Goal: Check status: Check status

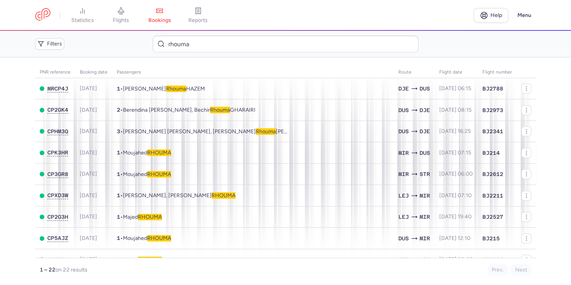
drag, startPoint x: 240, startPoint y: 42, endPoint x: 141, endPoint y: 39, distance: 99.5
click at [142, 40] on div "Filters rhouma" at bounding box center [285, 43] width 507 height 23
type input "V"
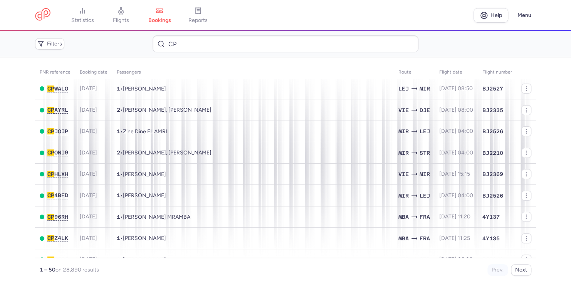
type input "CPB"
drag, startPoint x: 232, startPoint y: 42, endPoint x: 127, endPoint y: 47, distance: 105.7
click at [127, 47] on div "Filters CP" at bounding box center [285, 43] width 507 height 23
paste input "BI3P"
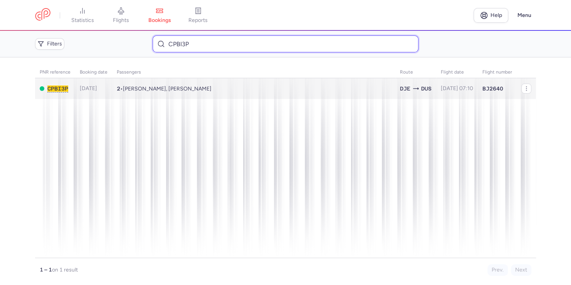
type input "CPBI3P"
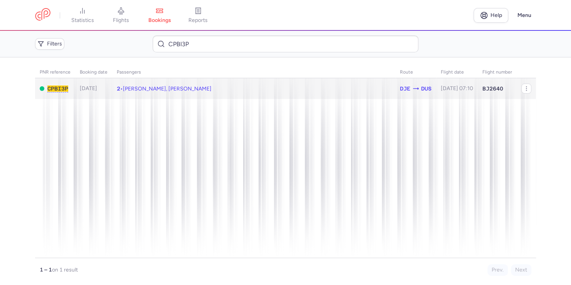
click at [176, 89] on span "Rania LAGHMARI, Yasin LAGHMARI" at bounding box center [167, 89] width 89 height 7
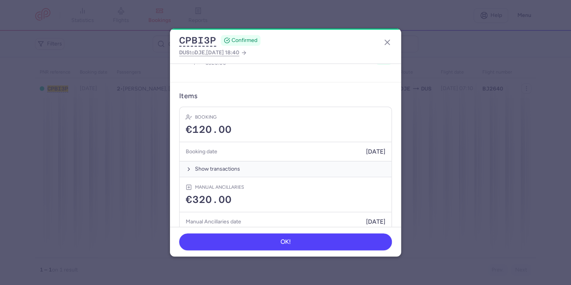
scroll to position [244, 0]
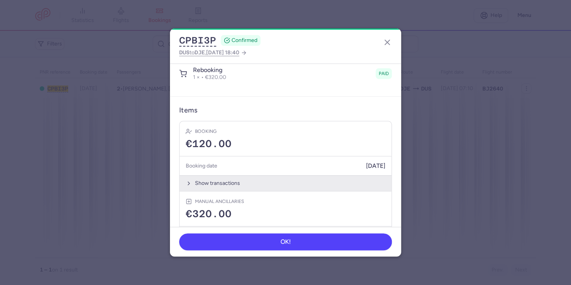
click at [187, 180] on icon "button" at bounding box center [189, 183] width 6 height 6
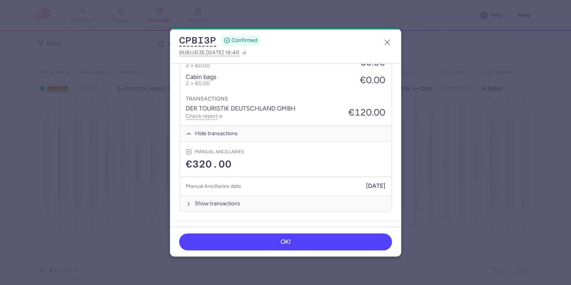
scroll to position [433, 0]
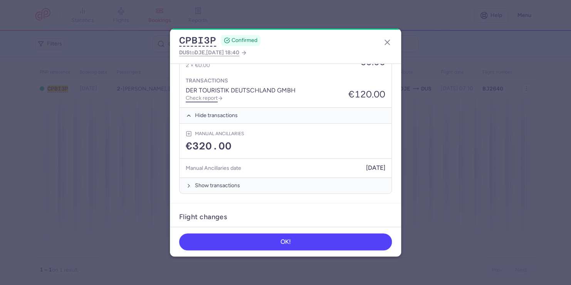
click at [200, 95] on link "Check report" at bounding box center [204, 98] width 37 height 7
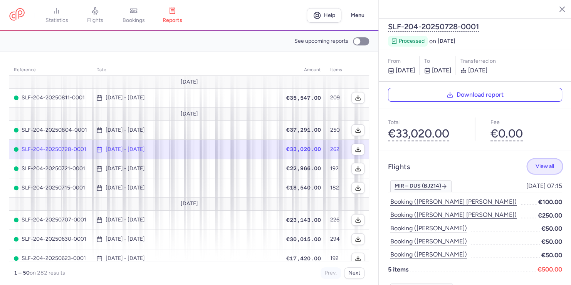
click at [539, 159] on button "View all" at bounding box center [545, 166] width 35 height 15
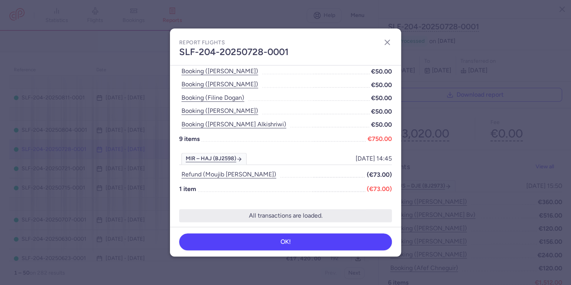
scroll to position [3208, 0]
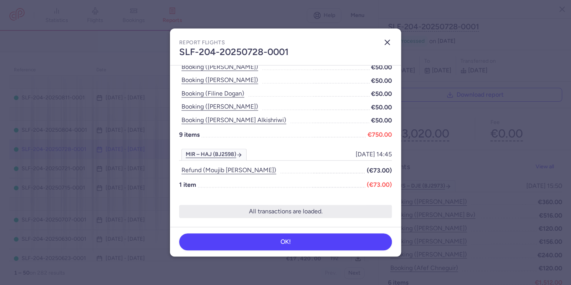
click at [386, 41] on line "button" at bounding box center [387, 42] width 5 height 5
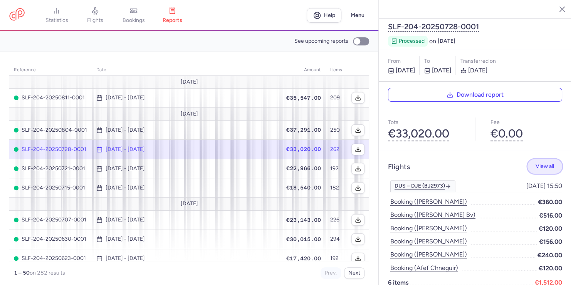
click at [545, 163] on span "View all" at bounding box center [545, 166] width 19 height 6
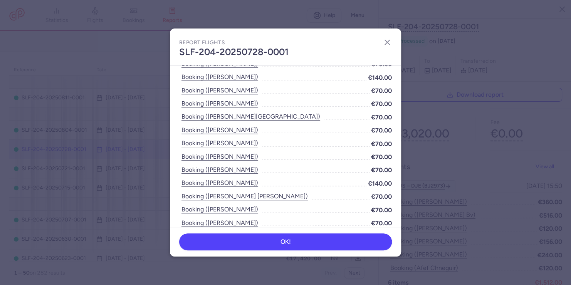
scroll to position [3135, 0]
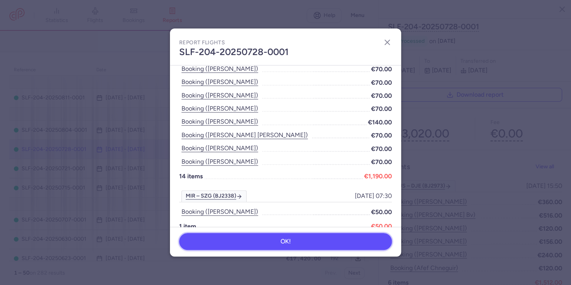
click at [281, 240] on span "OK!" at bounding box center [286, 241] width 10 height 7
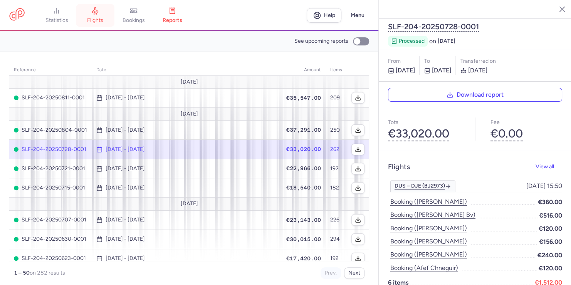
click at [101, 18] on span "flights" at bounding box center [95, 20] width 16 height 7
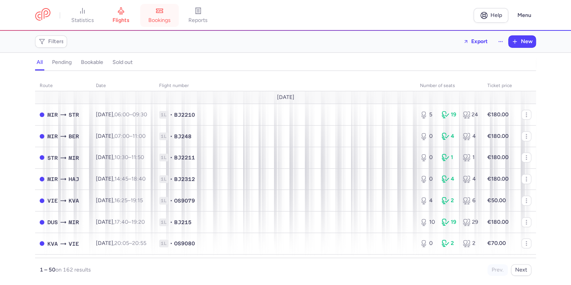
click at [164, 19] on span "bookings" at bounding box center [159, 20] width 22 height 7
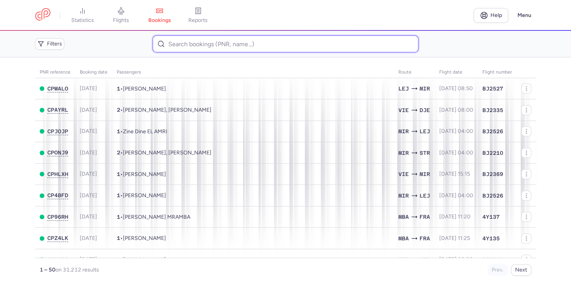
click at [227, 46] on input at bounding box center [286, 43] width 266 height 17
paste input "CPBI3P"
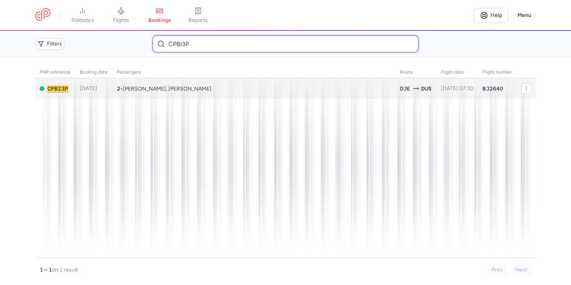
type input "CPBI3P"
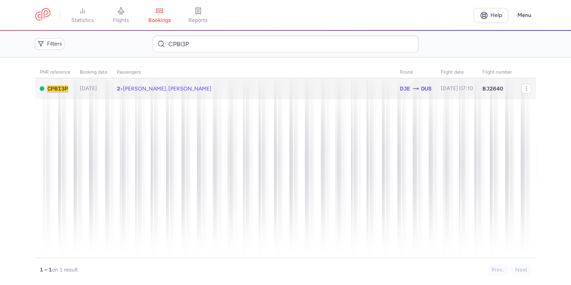
click at [150, 90] on span "Rania LAGHMARI, Yasin LAGHMARI" at bounding box center [167, 89] width 89 height 7
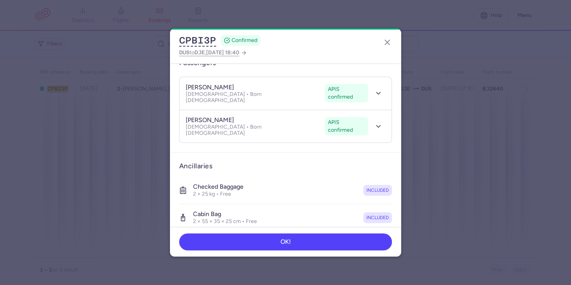
scroll to position [64, 0]
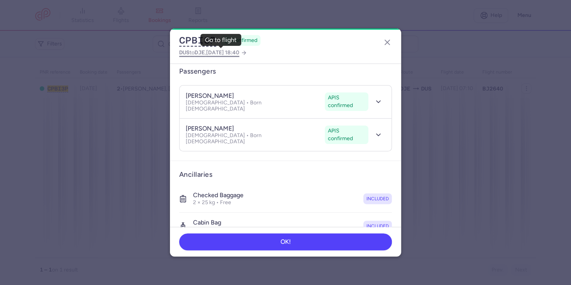
click at [239, 55] on span "2025 Jul 21, 18:40" at bounding box center [222, 52] width 33 height 7
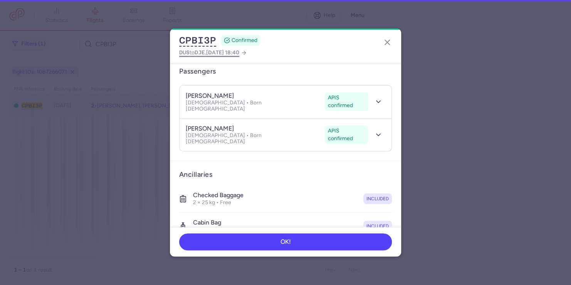
select select "days"
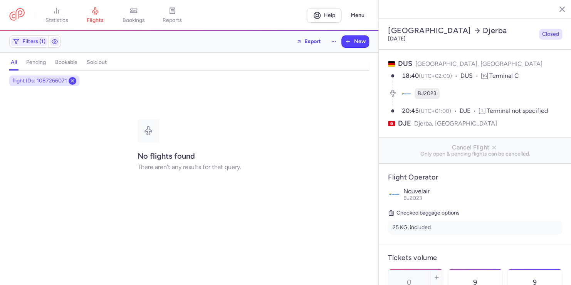
click at [71, 81] on icon at bounding box center [72, 81] width 6 height 6
click at [71, 78] on icon at bounding box center [72, 81] width 6 height 6
click at [31, 41] on span "Filters (1)" at bounding box center [33, 42] width 23 height 6
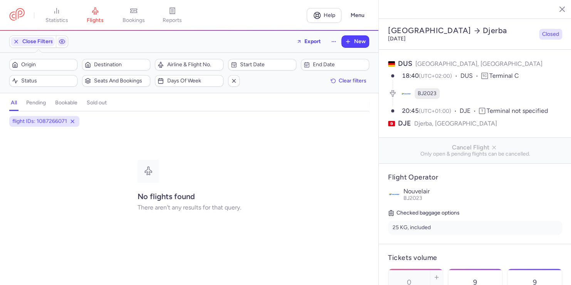
click at [542, 30] on span "Closed" at bounding box center [550, 34] width 17 height 8
click at [546, 30] on span "Closed" at bounding box center [550, 34] width 17 height 8
click at [556, 8] on line "button" at bounding box center [557, 9] width 4 height 4
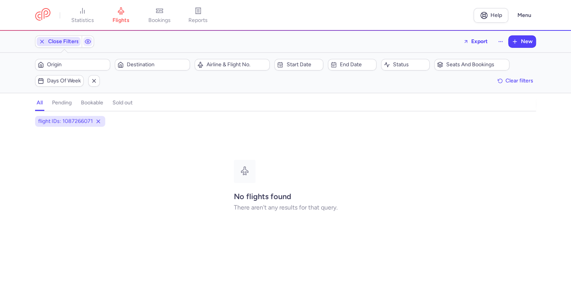
click at [39, 40] on icon "button" at bounding box center [42, 42] width 6 height 6
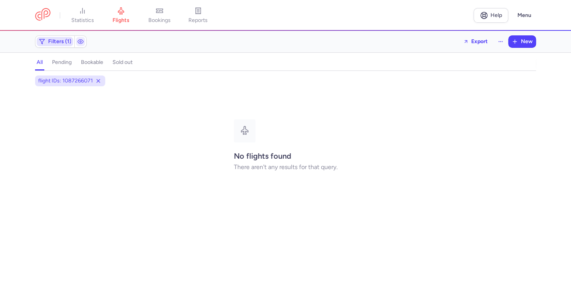
click at [40, 40] on icon "button" at bounding box center [42, 42] width 6 height 6
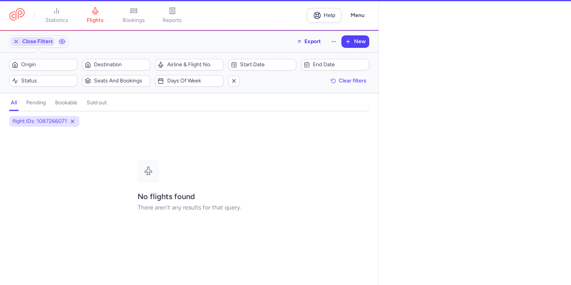
select select "days"
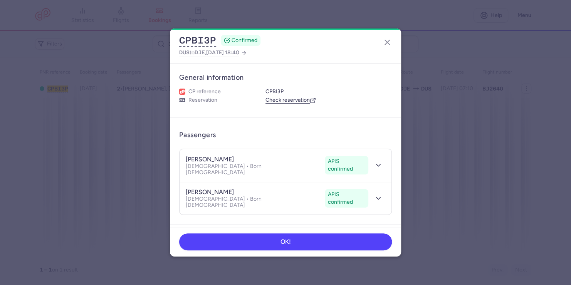
click at [291, 99] on link "Check reservation" at bounding box center [291, 100] width 51 height 7
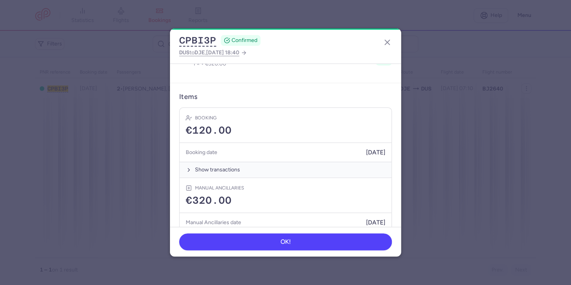
scroll to position [253, 0]
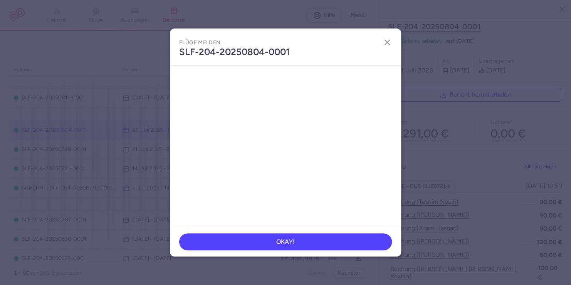
scroll to position [1547, 0]
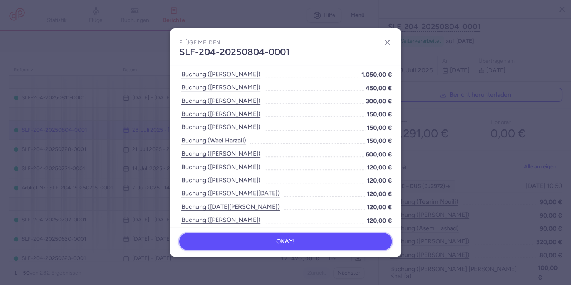
click at [298, 242] on button "OKAY!" at bounding box center [285, 241] width 213 height 17
